Goal: Information Seeking & Learning: Learn about a topic

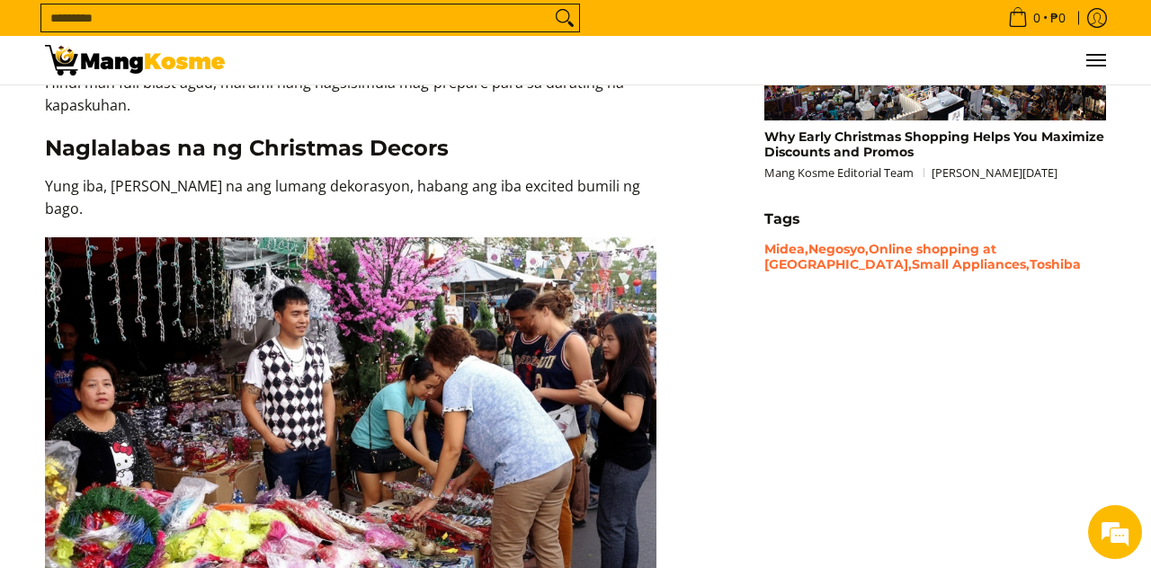
scroll to position [1869, 0]
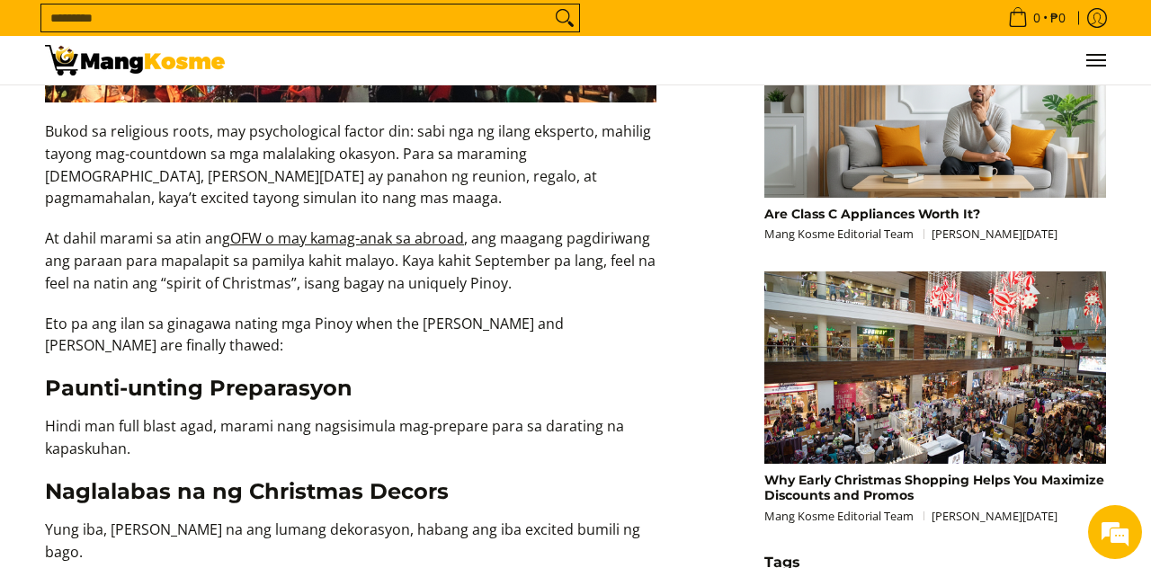
scroll to position [1515, 0]
